Goal: Task Accomplishment & Management: Complete application form

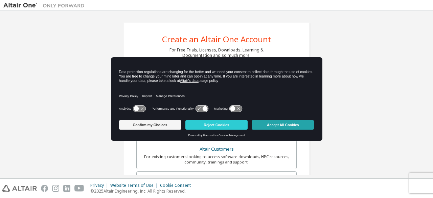
click at [273, 129] on button "Accept All Cookies" at bounding box center [283, 124] width 62 height 9
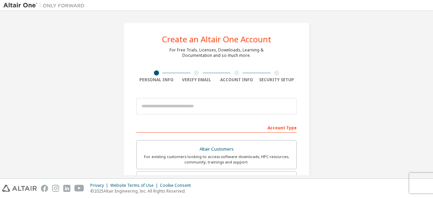
click at [231, 71] on div at bounding box center [236, 72] width 40 height 5
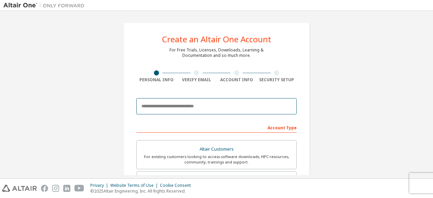
click at [237, 107] on input "email" at bounding box center [216, 106] width 160 height 16
type input "**********"
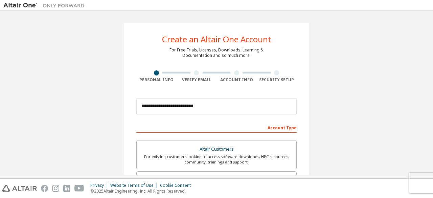
type input "****"
type input "********"
click at [271, 128] on div "Account Type" at bounding box center [216, 127] width 160 height 11
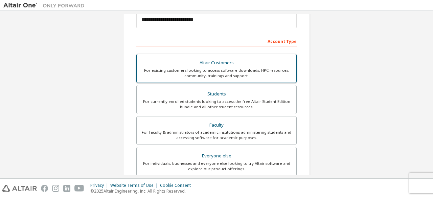
scroll to position [87, 0]
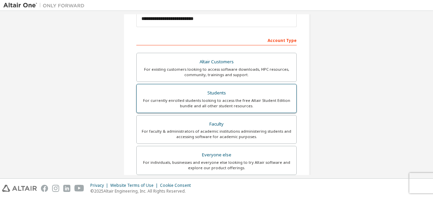
click at [223, 100] on div "For currently enrolled students looking to access the free Altair Student Editi…" at bounding box center [216, 103] width 151 height 11
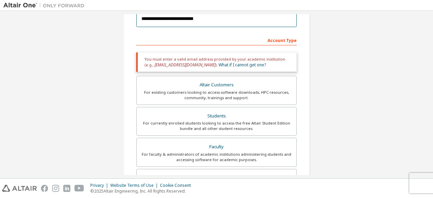
click at [207, 16] on input "**********" at bounding box center [216, 19] width 160 height 16
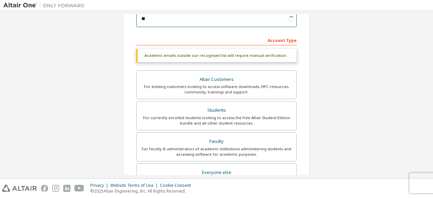
type input "*"
type input "**********"
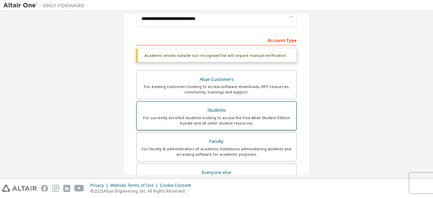
click at [212, 119] on div "For currently enrolled students looking to access the free Altair Student Editi…" at bounding box center [216, 120] width 151 height 11
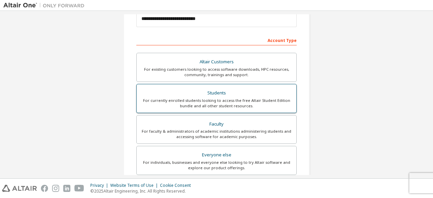
click at [273, 103] on div "For currently enrolled students looking to access the free Altair Student Editi…" at bounding box center [216, 103] width 151 height 11
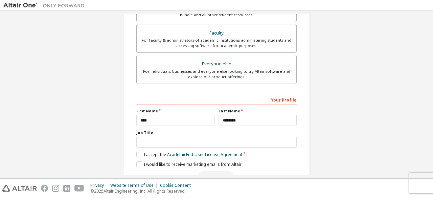
scroll to position [180, 0]
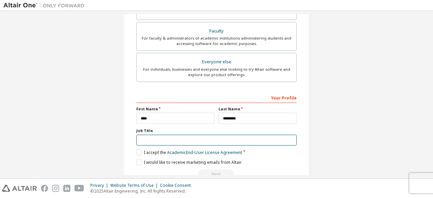
click at [193, 138] on input "text" at bounding box center [216, 140] width 160 height 11
type input "**********"
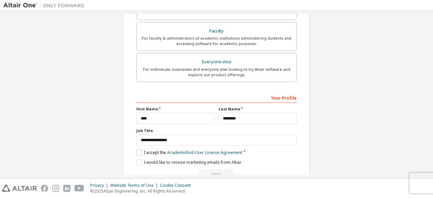
click at [142, 152] on label "I accept the Academic End-User License Agreement" at bounding box center [189, 152] width 106 height 6
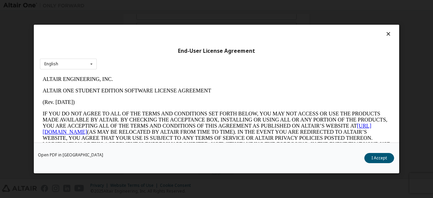
scroll to position [0, 0]
click at [35, 118] on div "End-User License Agreement English English" at bounding box center [216, 84] width 365 height 118
drag, startPoint x: 76, startPoint y: 71, endPoint x: 82, endPoint y: 63, distance: 10.1
click at [82, 63] on div "End-User License Agreement English English" at bounding box center [216, 84] width 365 height 118
click at [82, 63] on div "English English" at bounding box center [68, 63] width 57 height 11
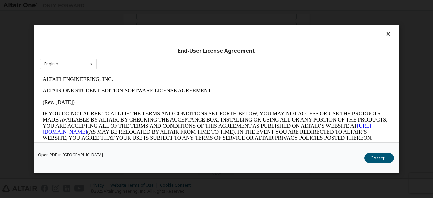
click at [370, 152] on div "Open PDF in New Tab I Accept" at bounding box center [216, 157] width 365 height 31
click at [371, 156] on button "I Accept" at bounding box center [379, 158] width 30 height 10
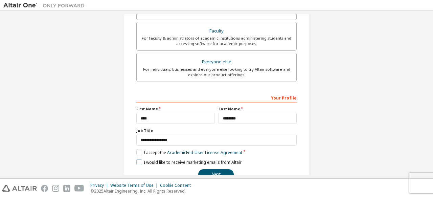
click at [139, 161] on label "I would like to receive marketing emails from Altair" at bounding box center [188, 162] width 105 height 6
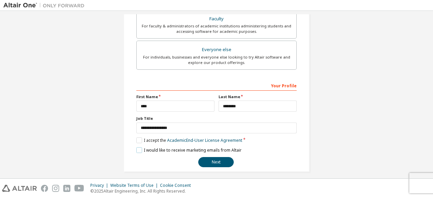
scroll to position [195, 0]
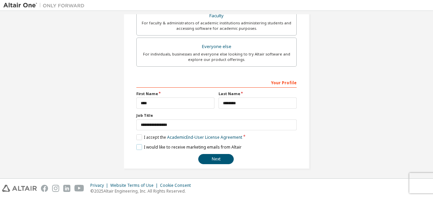
click at [138, 144] on label "I would like to receive marketing emails from Altair" at bounding box center [188, 147] width 105 height 6
click at [212, 156] on button "Next" at bounding box center [215, 159] width 35 height 10
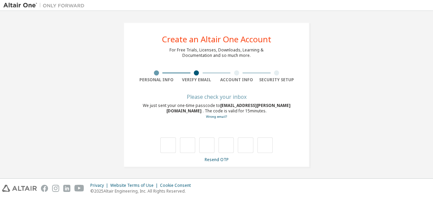
type input "*"
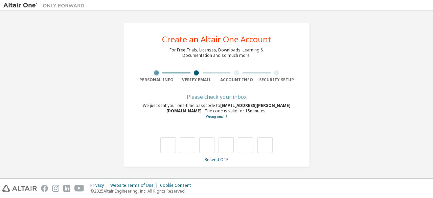
type input "*"
